Goal: Information Seeking & Learning: Find specific fact

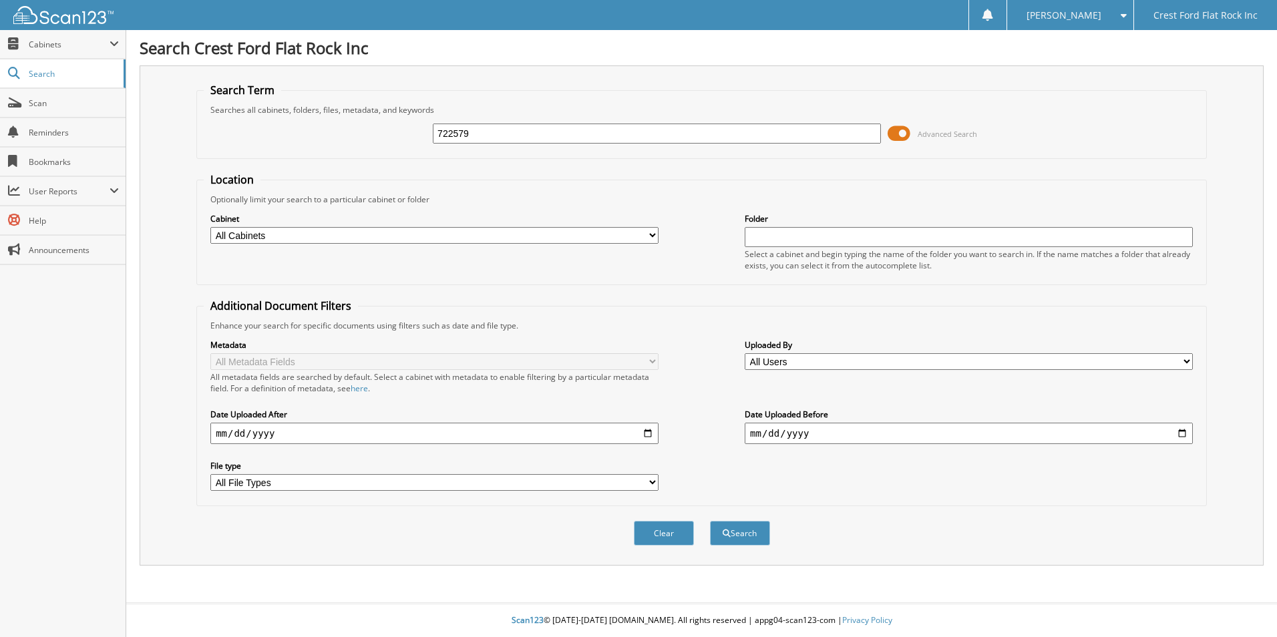
type input "722579"
click at [710, 521] on button "Search" at bounding box center [740, 533] width 60 height 25
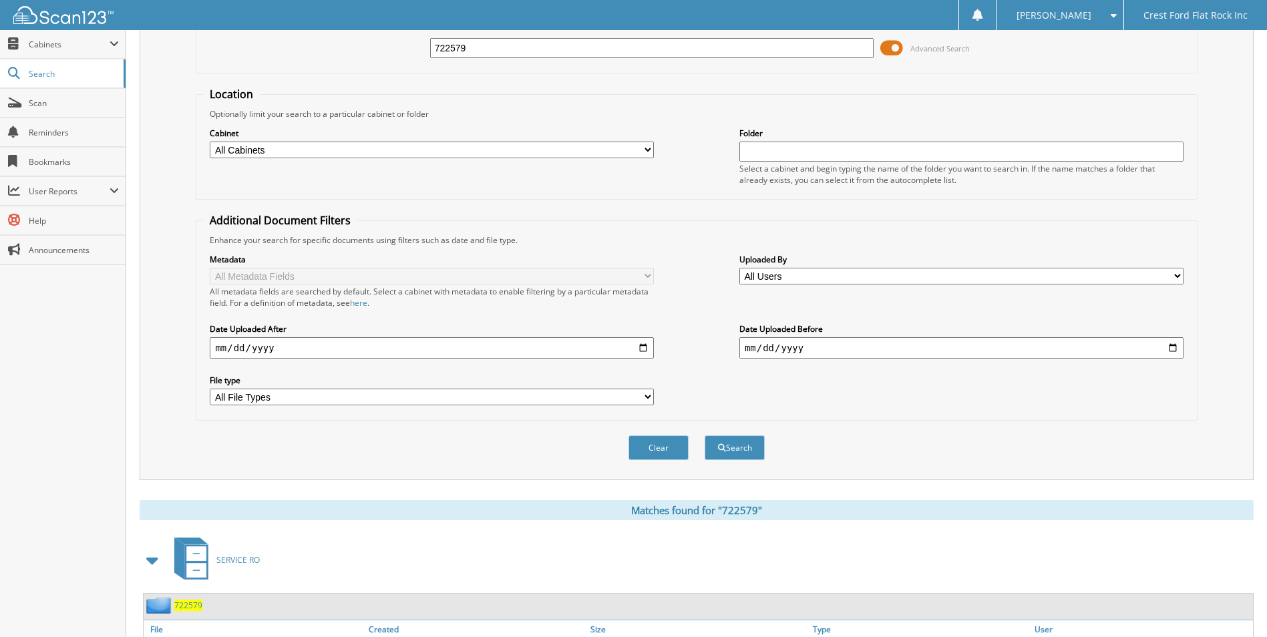
scroll to position [200, 0]
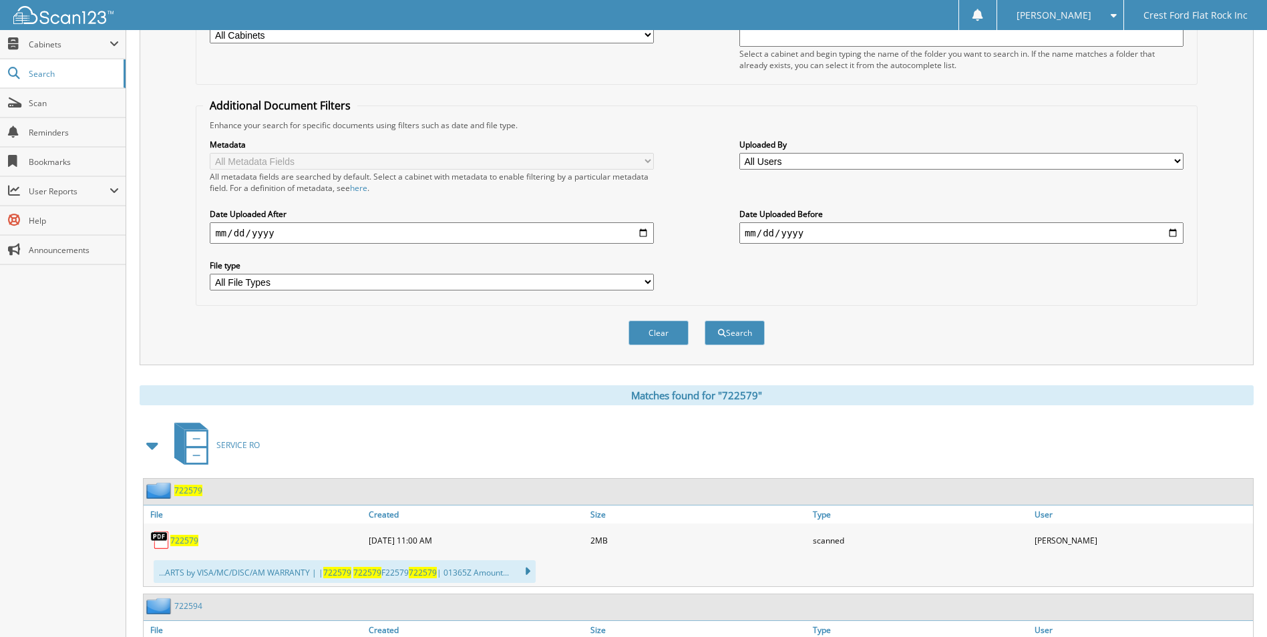
click at [173, 540] on span "722579" at bounding box center [184, 540] width 28 height 11
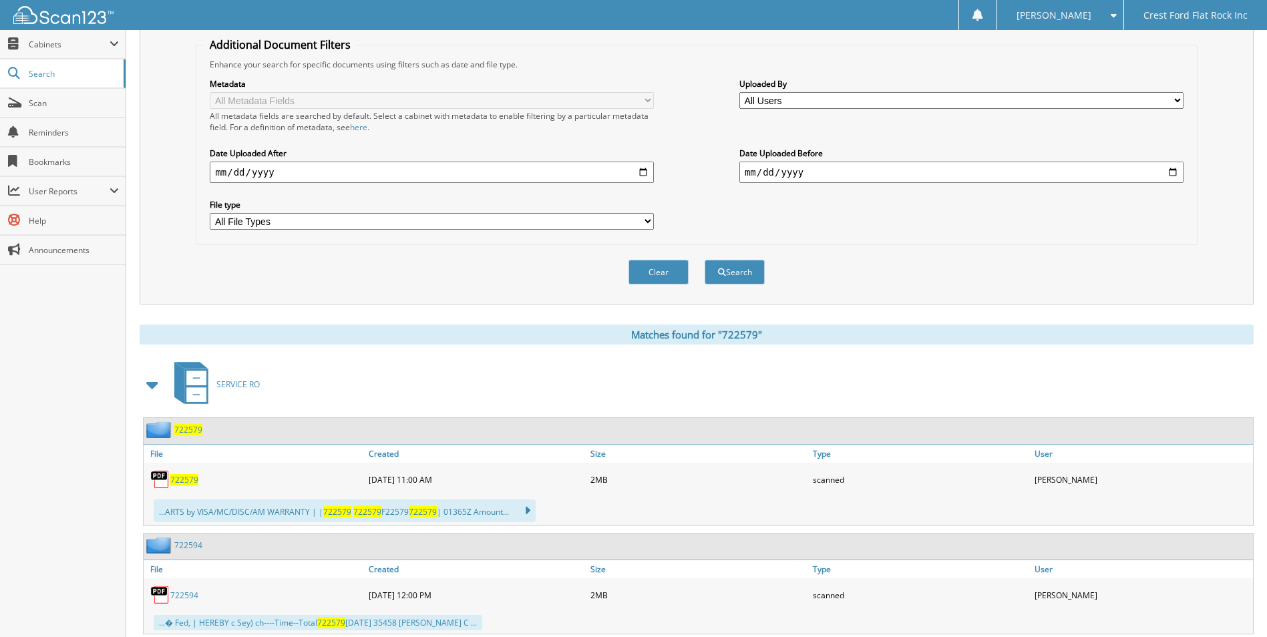
scroll to position [299, 0]
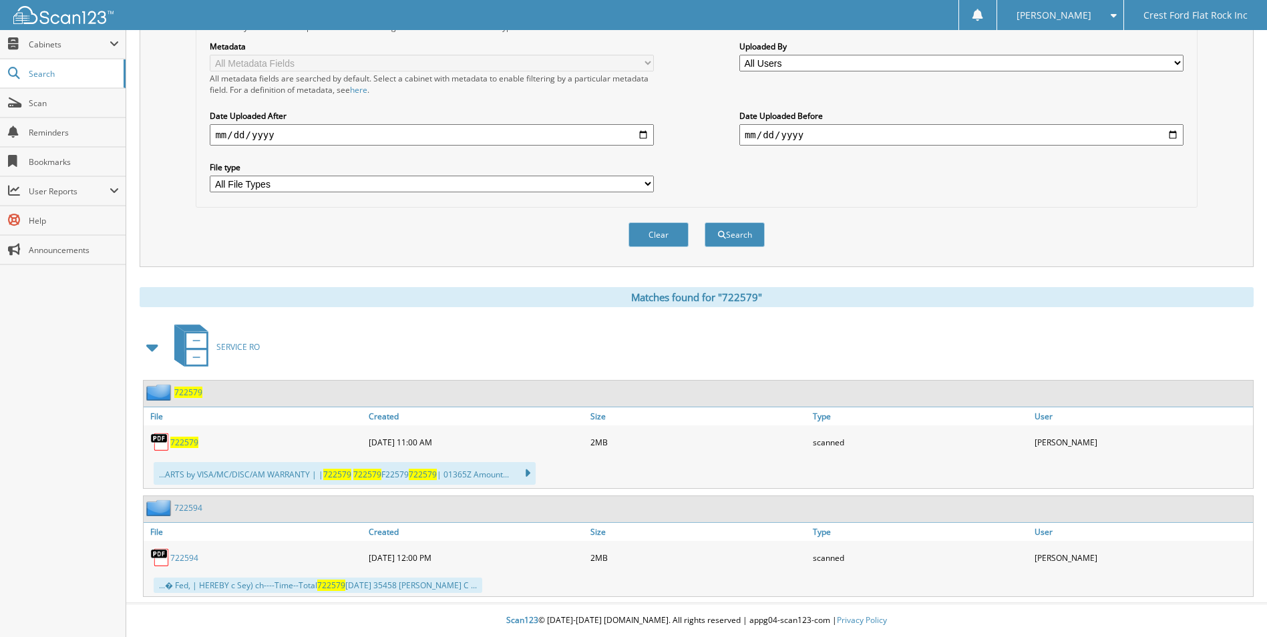
click at [172, 554] on link "722594" at bounding box center [184, 557] width 28 height 11
